Goal: Go to known website: Access a specific website the user already knows

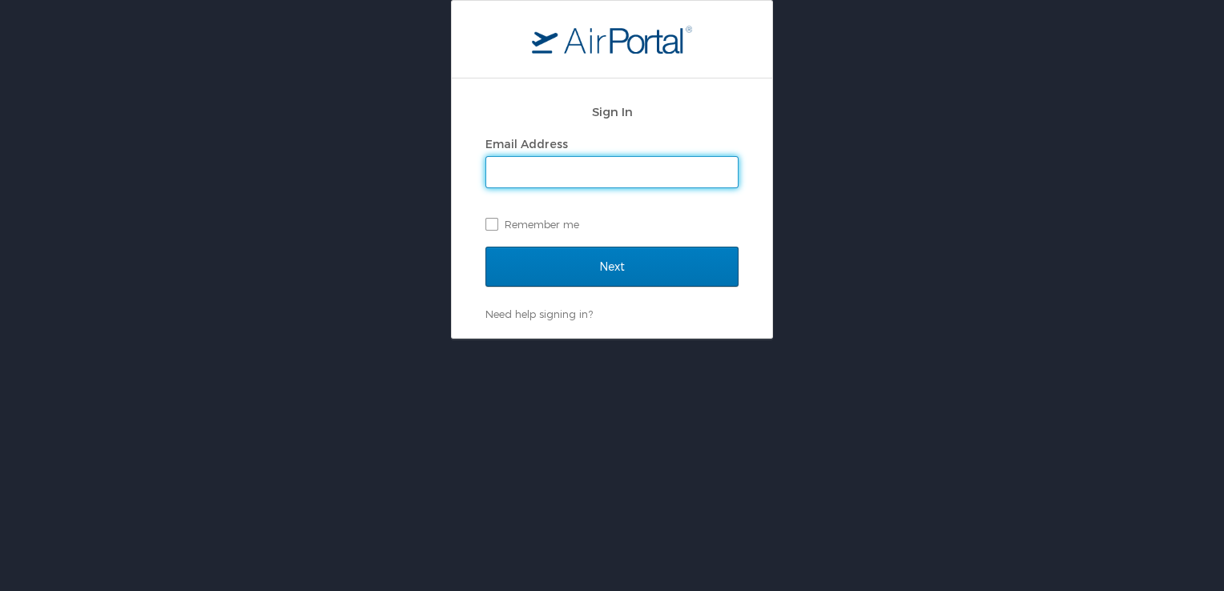
click at [607, 168] on input "Email Address" at bounding box center [612, 172] width 252 height 30
type input "Asia@qawalangin.com"
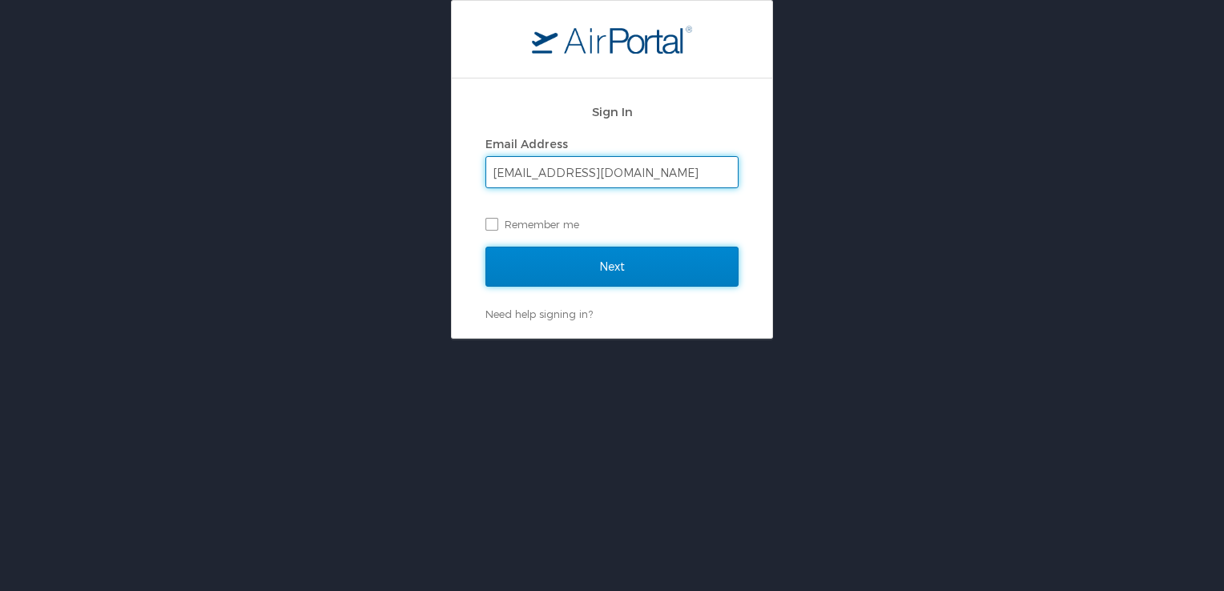
click at [548, 272] on input "Next" at bounding box center [612, 267] width 253 height 40
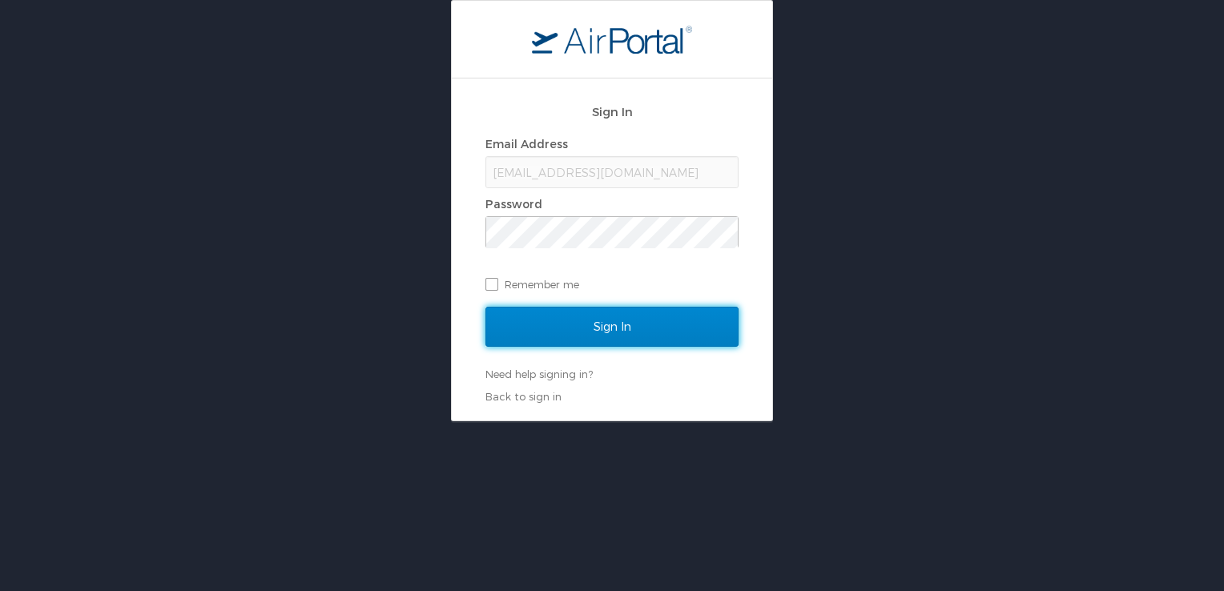
click at [583, 328] on input "Sign In" at bounding box center [612, 327] width 253 height 40
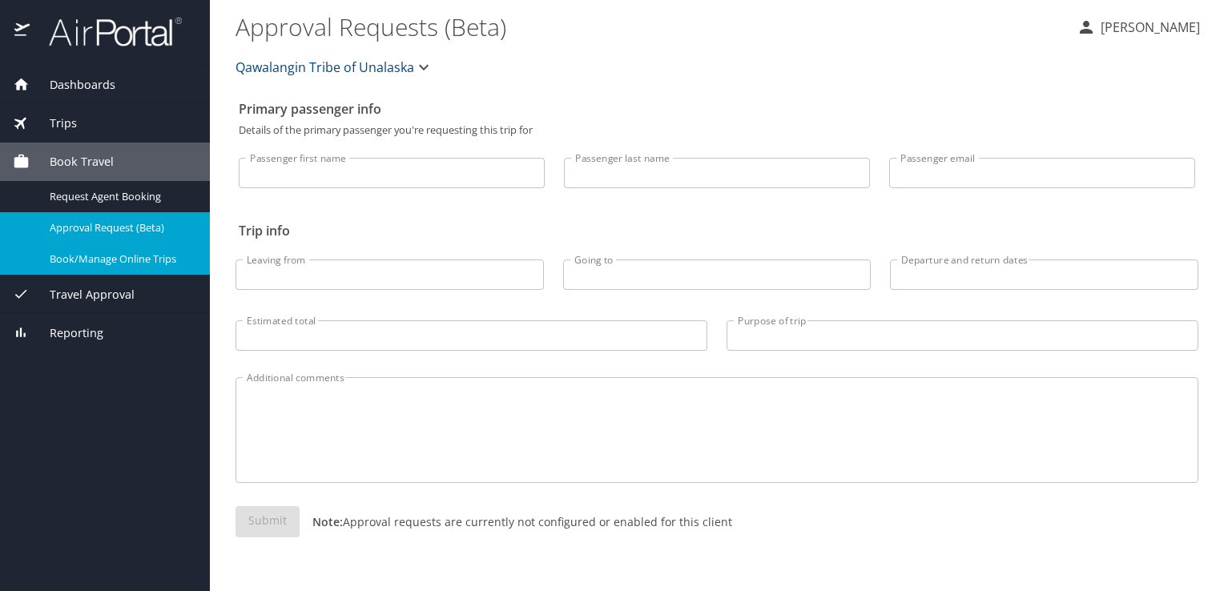
click at [71, 264] on span "Book/Manage Online Trips" at bounding box center [120, 259] width 141 height 15
